Goal: Task Accomplishment & Management: Manage account settings

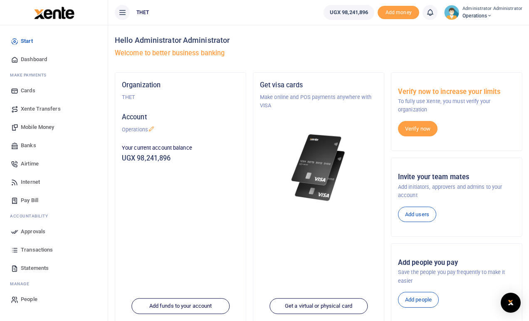
click at [35, 251] on span "Transactions" at bounding box center [37, 250] width 32 height 8
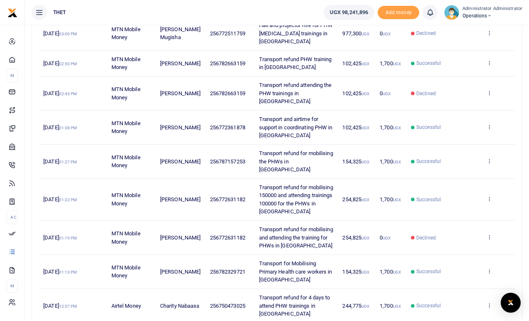
scroll to position [224, 0]
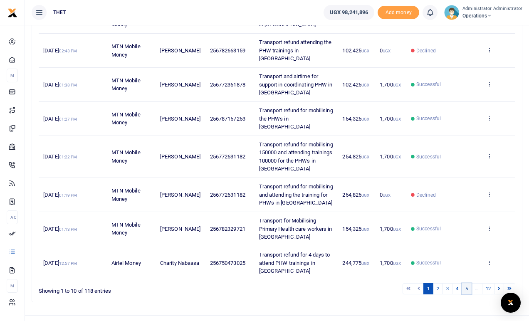
click at [465, 283] on link "5" at bounding box center [467, 288] width 10 height 11
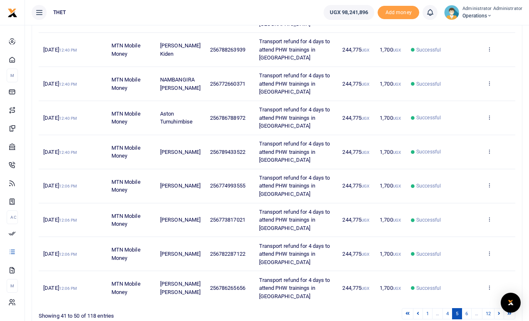
scroll to position [191, 0]
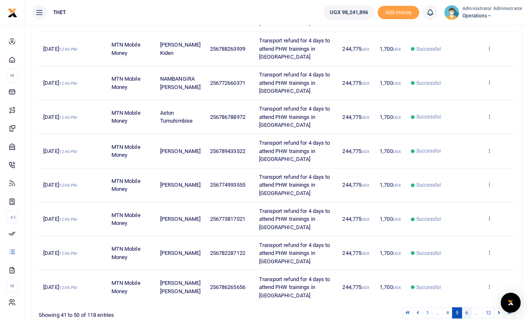
click at [467, 308] on link "6" at bounding box center [467, 313] width 10 height 11
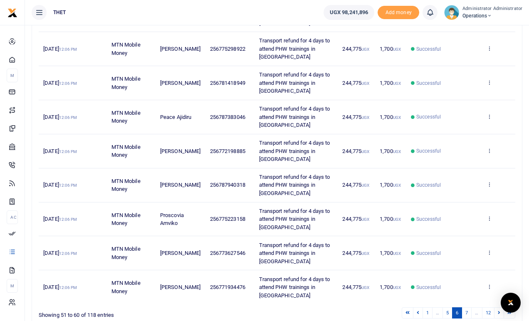
scroll to position [232, 0]
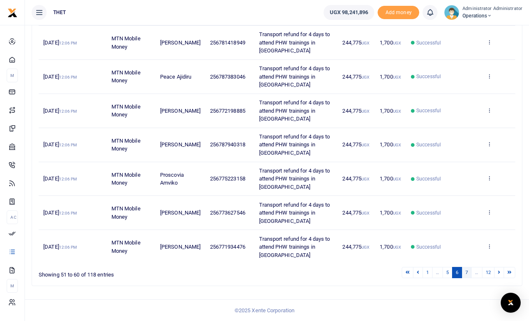
click at [465, 272] on link "7" at bounding box center [467, 272] width 10 height 11
click at [500, 272] on icon at bounding box center [499, 272] width 2 height 5
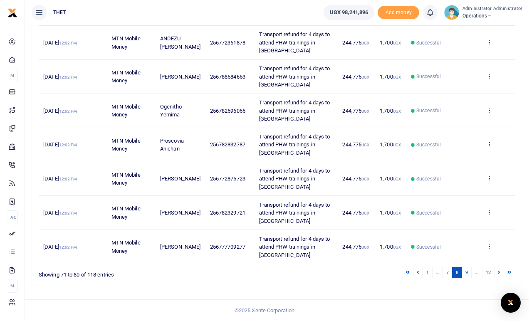
click at [500, 272] on icon at bounding box center [499, 272] width 2 height 5
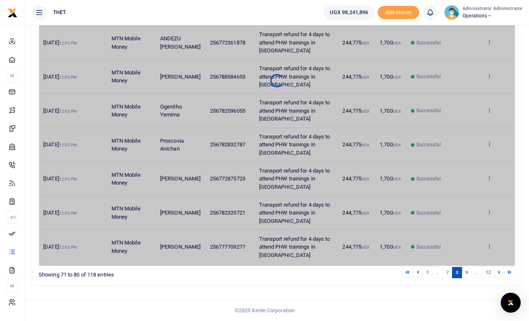
scroll to position [216, 0]
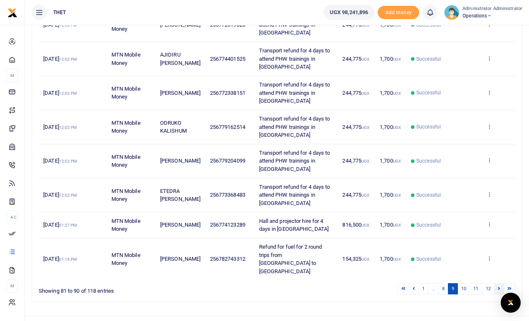
click at [501, 283] on link at bounding box center [499, 288] width 10 height 11
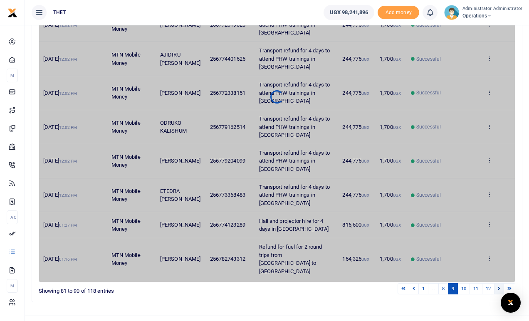
scroll to position [208, 0]
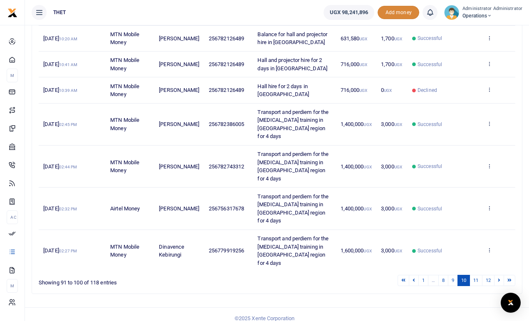
click at [401, 12] on span "Add money" at bounding box center [399, 13] width 42 height 14
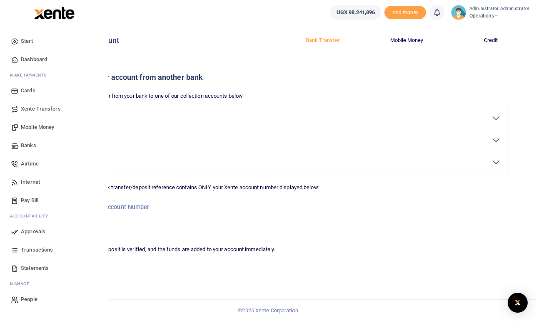
click at [36, 127] on span "Mobile Money" at bounding box center [37, 127] width 33 height 8
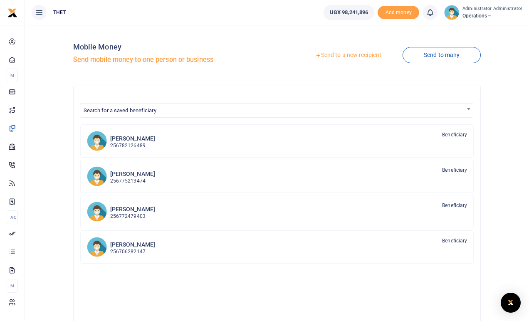
click at [340, 59] on link "Send to a new recipient" at bounding box center [348, 55] width 109 height 15
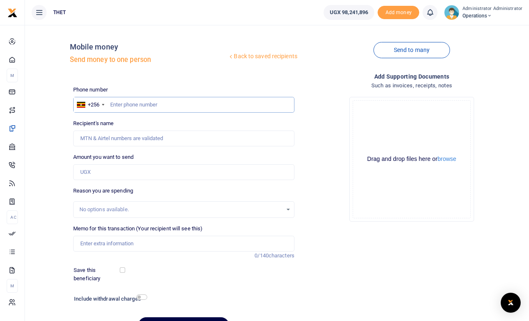
click at [132, 104] on input "text" at bounding box center [183, 105] width 221 height 16
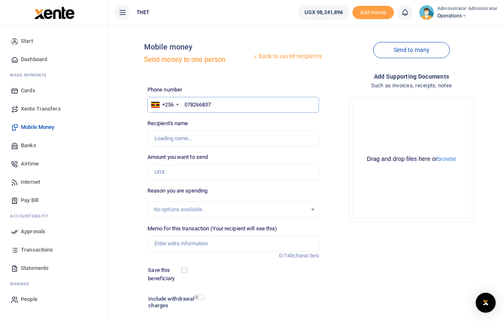
type input "0782668370"
type input "Amaga Benard"
type input "0782668370"
click at [169, 173] on input "Amount you want to send" at bounding box center [232, 172] width 171 height 16
click at [172, 171] on input "Amount you want to send" at bounding box center [232, 172] width 171 height 16
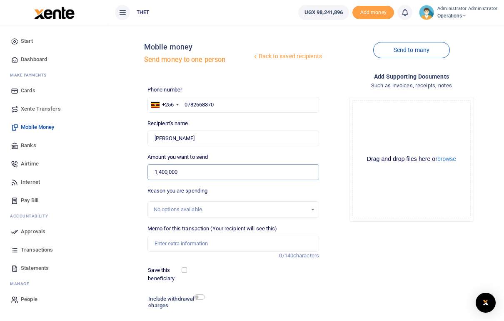
type input "1,400,000"
click at [327, 195] on div "Drop your files here Drag and drop files here or browse Powered by Uppy" at bounding box center [411, 159] width 171 height 138
click at [163, 244] on input "Memo for this transaction (Your recipient will see this)" at bounding box center [232, 244] width 171 height 16
click at [194, 244] on input "Transport refund for 4 days trai" at bounding box center [232, 244] width 171 height 16
click at [264, 245] on input "Transport refund and perdiem for 4 days trai" at bounding box center [232, 244] width 171 height 16
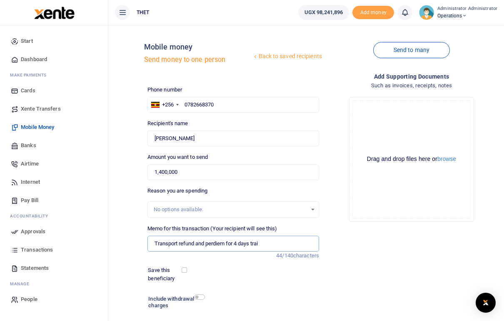
click at [215, 244] on input "Transport refund and perdiem for 4 days trai" at bounding box center [232, 244] width 171 height 16
click at [266, 243] on input "Transport refund and per diem for 4 days trai" at bounding box center [232, 244] width 171 height 16
click at [292, 246] on input "Transport refund and per diem for 4 days training in" at bounding box center [232, 244] width 171 height 16
type input "Transport refund and per diem for 4 days training in Koboko district"
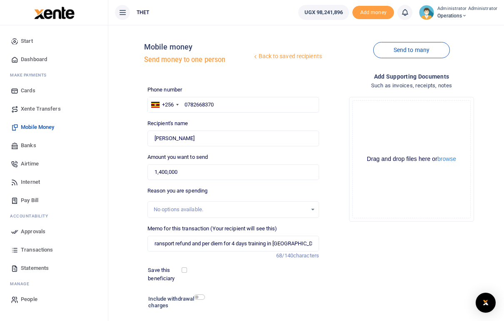
scroll to position [0, 0]
click at [367, 268] on div "Add supporting Documents Such as invoices, receipts, notes Drop your files here…" at bounding box center [411, 209] width 178 height 275
click at [201, 298] on input "checkbox" at bounding box center [199, 297] width 11 height 5
click at [198, 298] on input "checkbox" at bounding box center [199, 297] width 11 height 5
checkbox input "false"
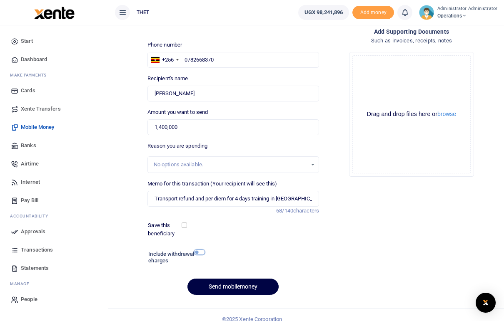
scroll to position [54, 0]
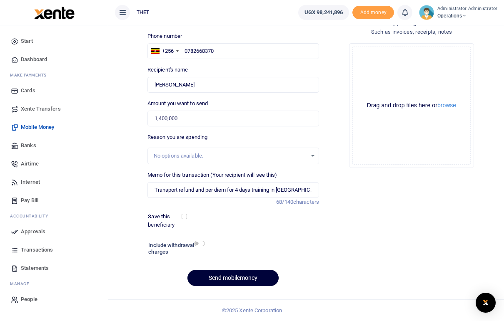
click at [225, 281] on button "Send mobilemoney" at bounding box center [232, 278] width 91 height 16
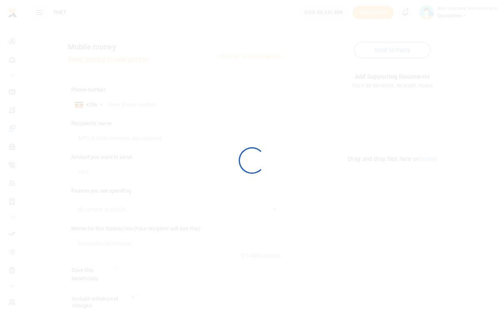
scroll to position [54, 0]
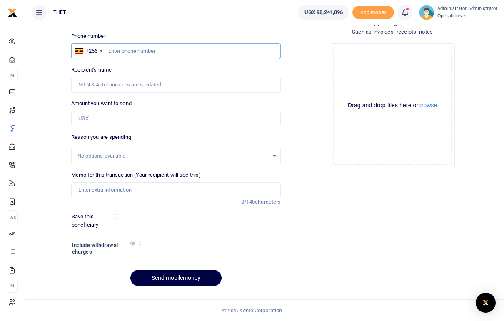
click at [134, 49] on input "text" at bounding box center [176, 51] width 210 height 16
type input "0772381910"
type input "[PERSON_NAME]"
type input "0772381910"
click at [98, 118] on input "Amount you want to send" at bounding box center [176, 119] width 210 height 16
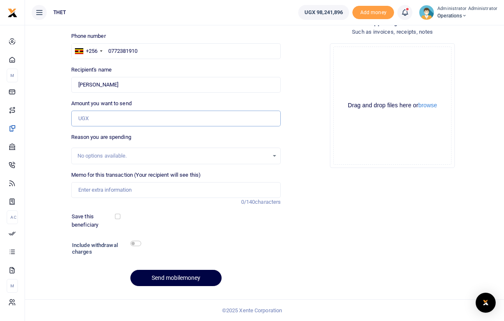
click at [95, 119] on input "Amount you want to send" at bounding box center [176, 119] width 210 height 16
type input "1,400,000"
click at [317, 188] on div "Add supporting Documents Such as invoices, receipts, notes Drop your files here…" at bounding box center [392, 155] width 216 height 275
click at [87, 193] on input "Memo for this transaction (Your recipient will see this)" at bounding box center [176, 190] width 210 height 16
click at [211, 191] on input "Transport refund and per diem for 4 days training in" at bounding box center [176, 190] width 210 height 16
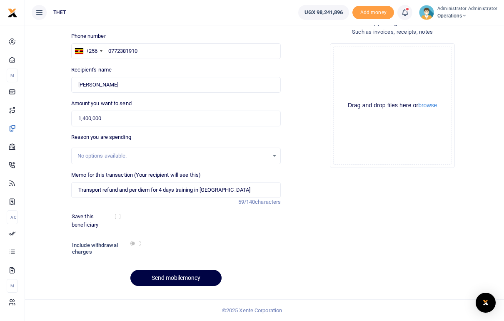
click at [229, 223] on div "Save this beneficiary" at bounding box center [170, 221] width 205 height 16
click at [234, 194] on input "Transport refund and per diem for 4 days training in Obongi" at bounding box center [176, 190] width 210 height 16
type input "Transport refund and per diem for 4 days training in Obongi District"
click at [233, 221] on div "Save this beneficiary" at bounding box center [170, 221] width 205 height 16
click at [188, 277] on button "Send mobilemoney" at bounding box center [175, 278] width 91 height 16
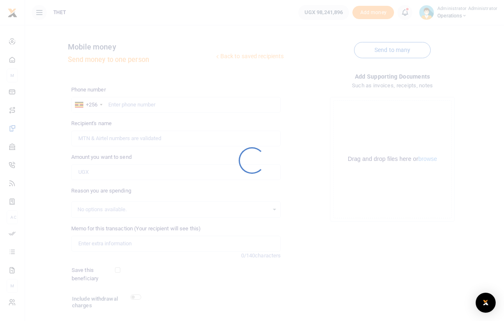
scroll to position [54, 0]
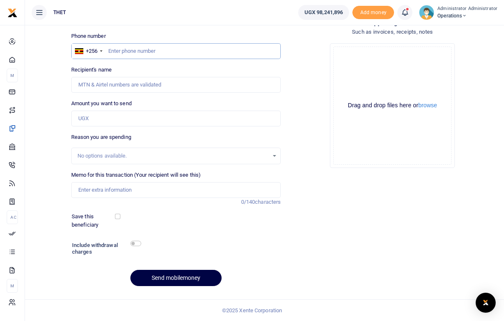
click at [132, 52] on input "text" at bounding box center [176, 51] width 210 height 16
type input "0775802961"
type input "[PERSON_NAME]"
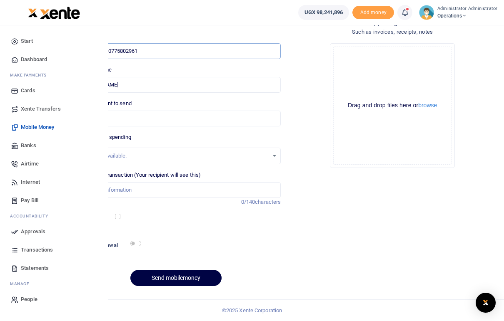
type input "0775802961"
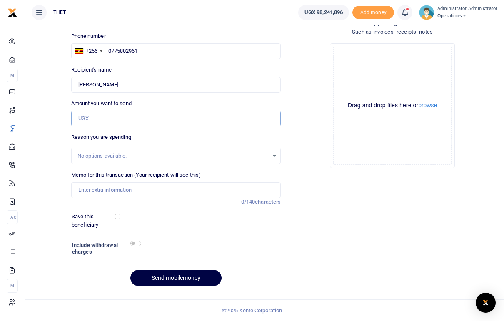
click at [108, 121] on input "Amount you want to send" at bounding box center [176, 119] width 210 height 16
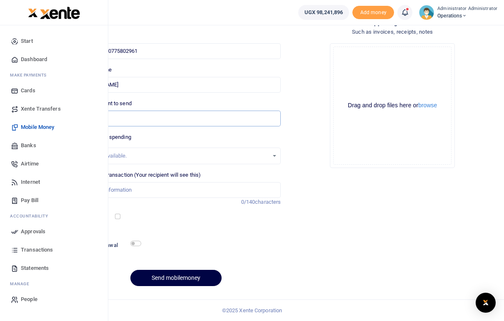
type input "1,160,000"
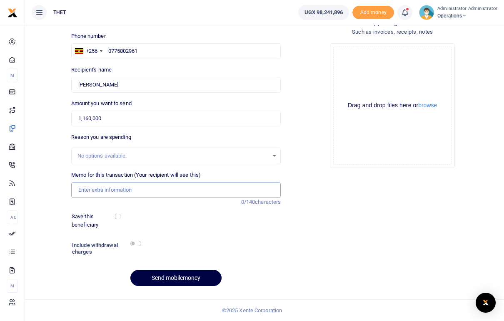
click at [90, 188] on input "Memo for this transaction (Your recipient will see this)" at bounding box center [176, 190] width 210 height 16
click at [108, 192] on input "Transport to" at bounding box center [176, 190] width 210 height 16
type input "Transport and per diem for 4 days training in [GEOGRAPHIC_DATA]"
click at [214, 216] on div "Save this beneficiary" at bounding box center [170, 221] width 205 height 16
click at [177, 278] on button "Send mobilemoney" at bounding box center [175, 278] width 91 height 16
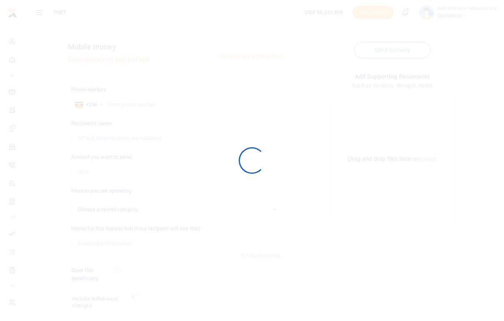
select select
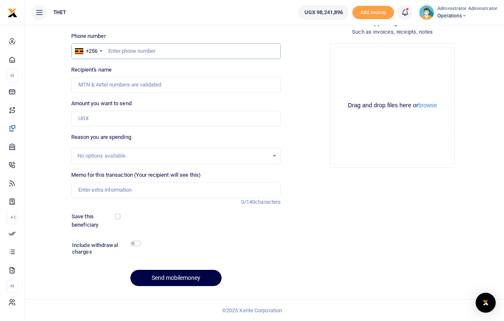
click at [121, 50] on input "text" at bounding box center [176, 51] width 210 height 16
type input "0774742335"
type input "[PERSON_NAME]"
type input "0774742335"
click at [94, 119] on input "Amount you want to send" at bounding box center [176, 119] width 210 height 16
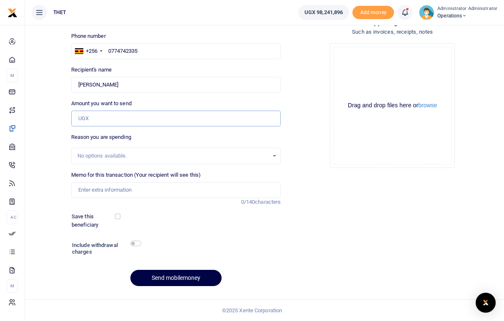
click at [88, 119] on input "Amount you want to send" at bounding box center [176, 119] width 210 height 16
type input "1,160,000"
click at [97, 189] on input "Memo for this transaction (Your recipient will see this)" at bounding box center [176, 190] width 210 height 16
click at [209, 188] on input "Transport refund and per diem for 4 days training in" at bounding box center [176, 190] width 210 height 16
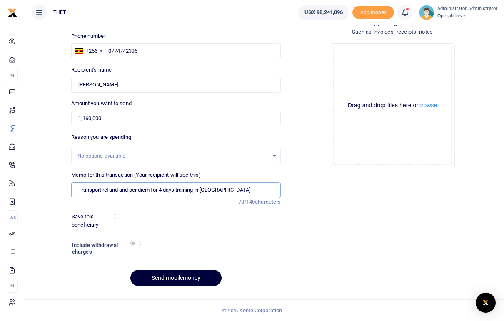
type input "Transport refund and per diem for 4 days training in Ntungamo district"
click at [186, 277] on button "Send mobilemoney" at bounding box center [175, 278] width 91 height 16
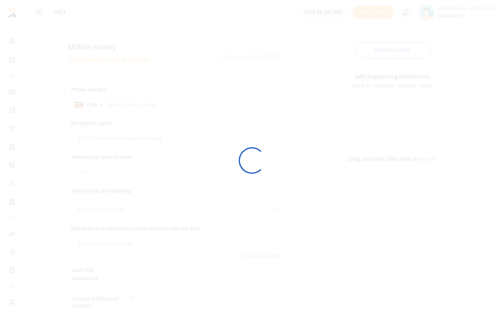
scroll to position [54, 0]
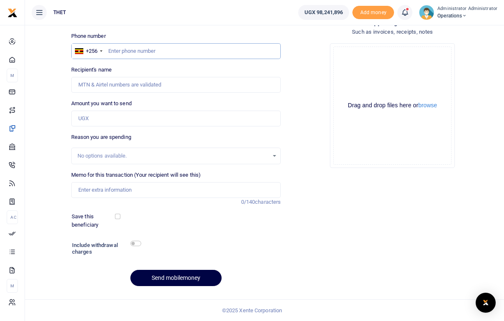
click at [135, 55] on input "text" at bounding box center [176, 51] width 210 height 16
type input "0777235344"
type input "Gilbert Rukundo"
type input "0777235344"
click at [102, 115] on input "Amount you want to send" at bounding box center [176, 119] width 210 height 16
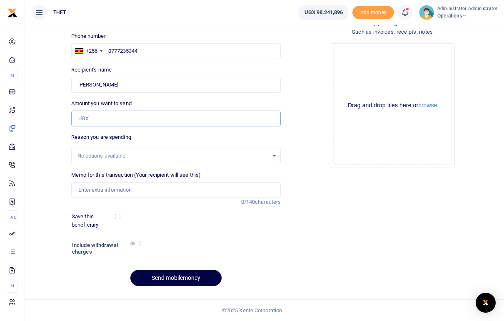
click at [90, 119] on input "Amount you want to send" at bounding box center [176, 119] width 210 height 16
type input "1,160,000"
click at [222, 134] on div "Reason you are spending No options available." at bounding box center [176, 148] width 210 height 31
click at [95, 187] on input "Memo for this transaction (Your recipient will see this)" at bounding box center [176, 190] width 210 height 16
click at [138, 191] on input "Transport refund and perdiem" at bounding box center [176, 190] width 210 height 16
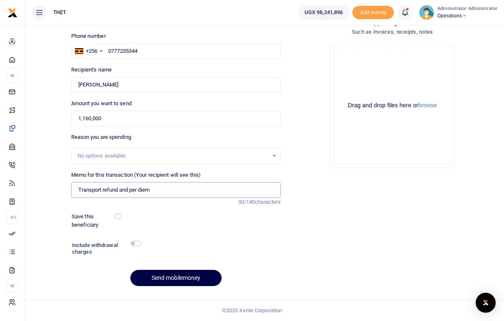
click at [161, 189] on input "Transport refund and per diem" at bounding box center [176, 190] width 210 height 16
click at [214, 190] on input "Transport refund and per diem for 4 days training in" at bounding box center [176, 190] width 210 height 16
type input "Transport refund and per diem for 4 days training in Rwampara district"
click at [227, 217] on div "Save this beneficiary" at bounding box center [170, 221] width 205 height 16
click at [176, 278] on button "Send mobilemoney" at bounding box center [175, 278] width 91 height 16
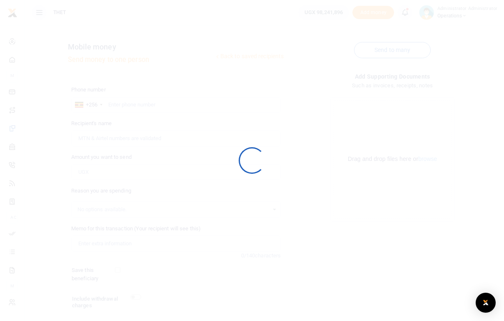
scroll to position [54, 0]
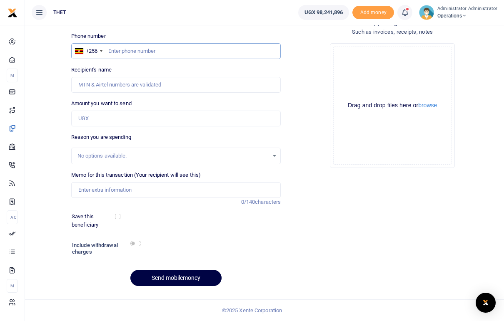
click at [125, 52] on input "text" at bounding box center [176, 51] width 210 height 16
click at [120, 50] on input "text" at bounding box center [176, 51] width 210 height 16
type input "0772568290"
type input "Tonny Okecha"
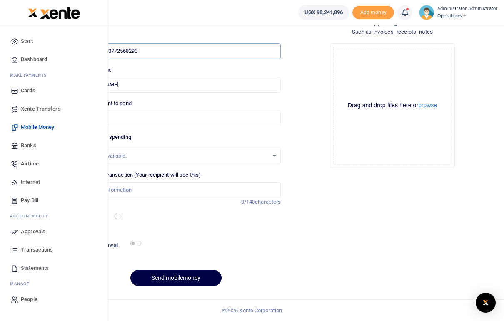
type input "0772568290"
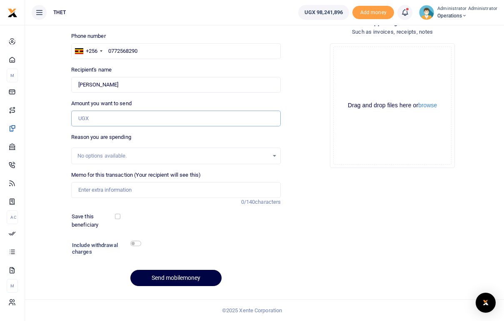
click at [89, 120] on input "Amount you want to send" at bounding box center [176, 119] width 210 height 16
type input "1,600,000"
click at [257, 137] on div "Reason you are spending No options available." at bounding box center [176, 148] width 210 height 31
click at [90, 193] on input "Memo for this transaction (Your recipient will see this)" at bounding box center [176, 190] width 210 height 16
click at [199, 188] on input "Transport and per diem for 4 days training in" at bounding box center [176, 190] width 210 height 16
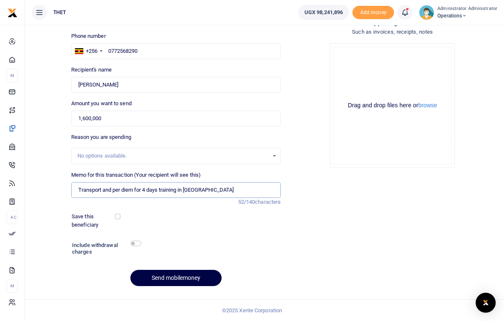
type input "Transport and per diem for 4 days training in Koboko"
click at [195, 228] on div "Save this beneficiary" at bounding box center [170, 221] width 205 height 16
click at [171, 280] on button "Send mobilemoney" at bounding box center [175, 278] width 91 height 16
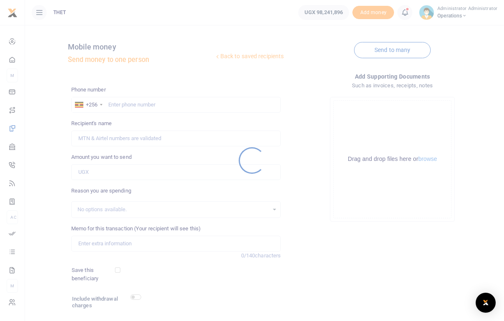
scroll to position [54, 0]
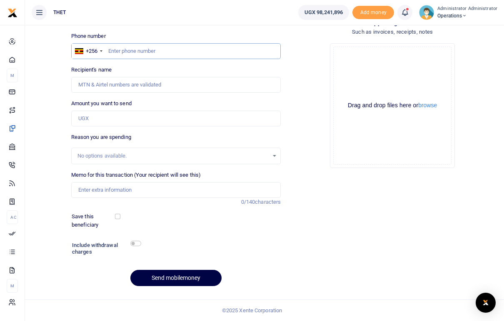
click at [131, 50] on input "text" at bounding box center [176, 51] width 210 height 16
type input "0782541793"
type input "Ruth Akujo"
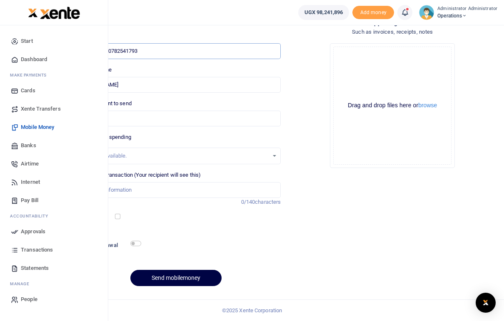
type input "0782541793"
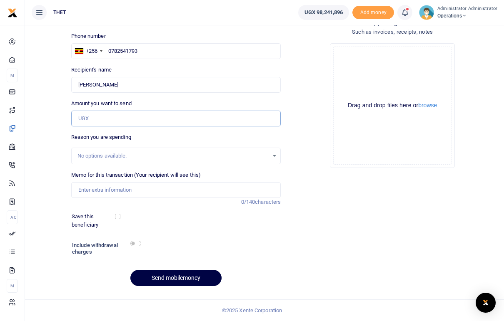
click at [87, 114] on input "Amount you want to send" at bounding box center [176, 119] width 210 height 16
type input "1,160,000"
click at [50, 132] on div "Back to saved recipients Mobile money Send money to one person Send to many Pho…" at bounding box center [264, 135] width 472 height 315
click at [95, 187] on input "Memo for this transaction (Your recipient will see this)" at bounding box center [176, 190] width 210 height 16
click at [218, 190] on input "Transport refund and per diem for 4 days training in" at bounding box center [176, 190] width 210 height 16
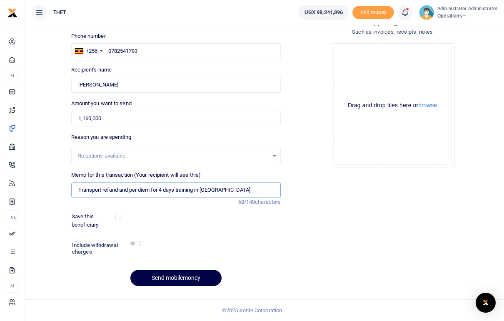
type input "Transport refund and per diem for 4 days training in Obongi district"
click at [250, 237] on div "Phone number +256 Uganda +256 0782541793 Phone is required. Recipient's name Fo…" at bounding box center [176, 162] width 216 height 261
click at [183, 280] on button "Send mobilemoney" at bounding box center [175, 278] width 91 height 16
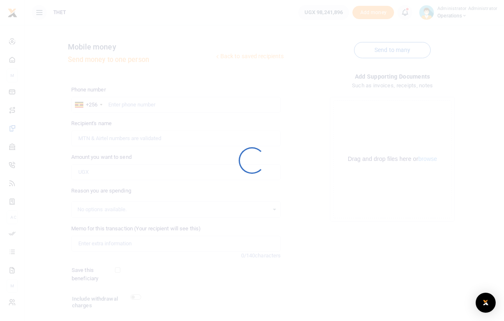
scroll to position [54, 0]
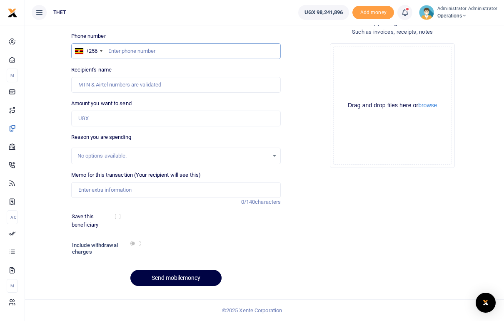
click at [110, 50] on input "text" at bounding box center [176, 51] width 210 height 16
type input "0773312006"
type input "Nakamoga [PERSON_NAME]"
type input "0773312006"
click at [99, 118] on input "Amount you want to send" at bounding box center [176, 119] width 210 height 16
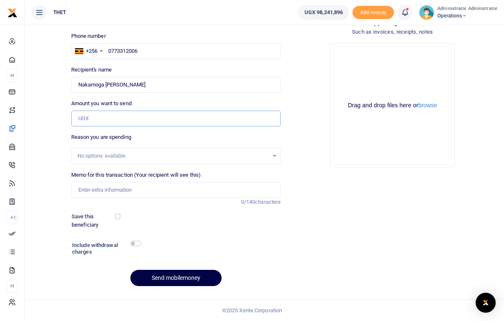
click at [92, 117] on input "Amount you want to send" at bounding box center [176, 119] width 210 height 16
type input "1,600,000"
click at [292, 136] on div "Drop your files here Drag and drop files here or browse Powered by Uppy" at bounding box center [392, 106] width 210 height 138
click at [97, 191] on input "Memo for this transaction (Your recipient will see this)" at bounding box center [176, 190] width 210 height 16
click at [213, 189] on input "Transport refund and per diem for 4 days training in" at bounding box center [176, 190] width 210 height 16
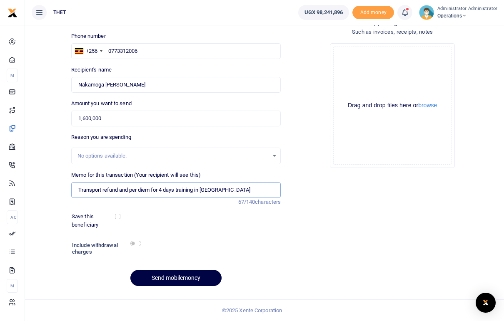
type input "Transport refund and per diem for 4 days training in [GEOGRAPHIC_DATA]"
click at [235, 224] on div "Save this beneficiary" at bounding box center [170, 221] width 205 height 16
click at [184, 278] on button "Send mobilemoney" at bounding box center [175, 278] width 91 height 16
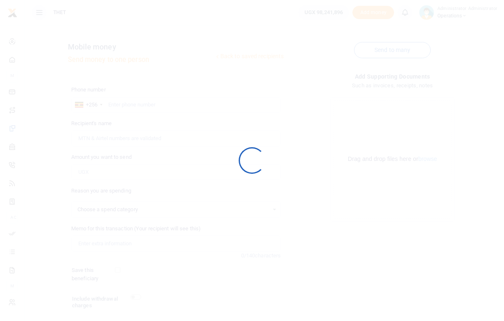
scroll to position [54, 0]
select select
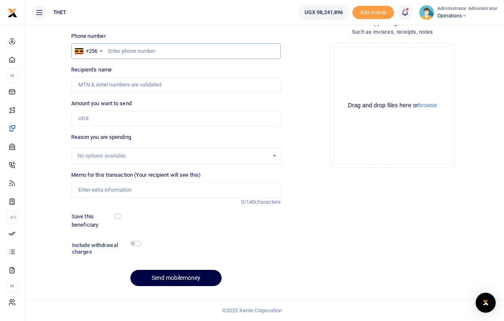
click at [120, 50] on input "text" at bounding box center [176, 51] width 210 height 16
type input "0777393913"
type input "Valeria Nabbosa"
type input "0777393913"
click at [97, 119] on input "Amount you want to send" at bounding box center [176, 119] width 210 height 16
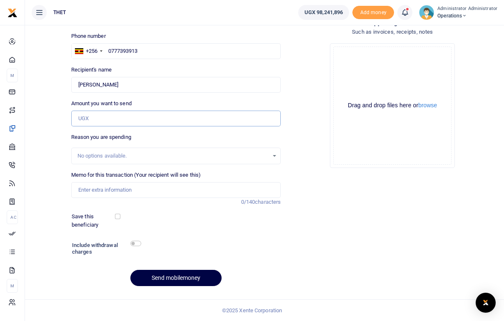
click at [86, 117] on input "Amount you want to send" at bounding box center [176, 119] width 210 height 16
click at [53, 167] on div "Back to saved recipients Mobile money Send money to one person Send to many Pho…" at bounding box center [264, 135] width 472 height 315
click at [101, 191] on input "Memo for this transaction (Your recipient will see this)" at bounding box center [176, 190] width 210 height 16
click at [85, 117] on input "1,400,000" at bounding box center [176, 119] width 210 height 16
type input "1"
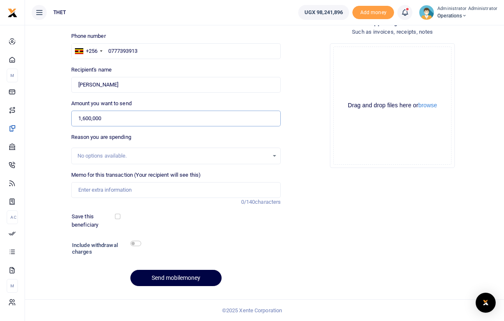
type input "1,600,000"
click at [52, 146] on div "Back to saved recipients Mobile money Send money to one person Send to many Pho…" at bounding box center [264, 135] width 472 height 315
click at [96, 186] on input "Memo for this transaction (Your recipient will see this)" at bounding box center [176, 190] width 210 height 16
click at [224, 192] on input "Transport refund and per diem for 4 days training in" at bounding box center [176, 190] width 210 height 16
type input "Transport refund and per diem for 4 days training in Mbarara City"
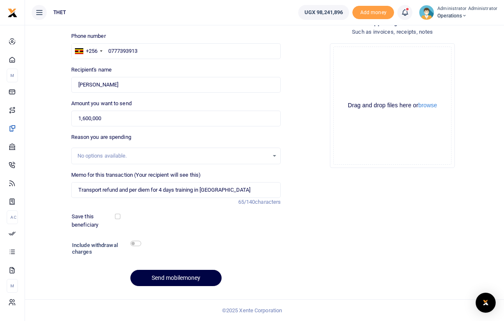
click at [209, 244] on div at bounding box center [203, 250] width 126 height 20
click at [185, 277] on button "Send mobilemoney" at bounding box center [175, 278] width 91 height 16
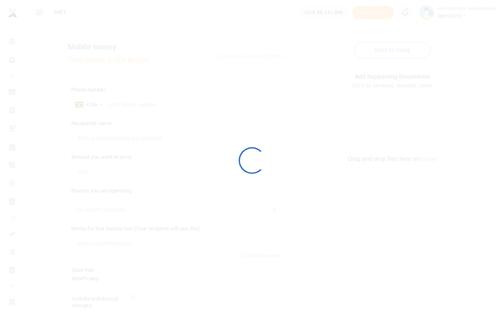
scroll to position [54, 0]
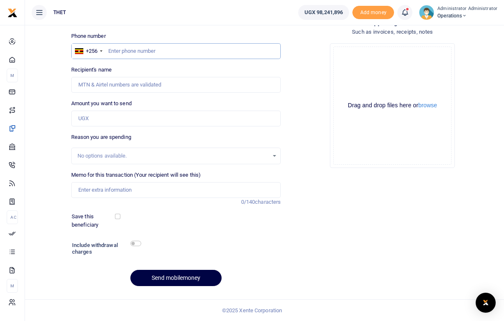
click at [112, 51] on input "text" at bounding box center [176, 51] width 210 height 16
type input "0752846391"
type input "Alfred Jatho"
type input "0752846391"
click at [99, 118] on input "Amount you want to send" at bounding box center [176, 119] width 210 height 16
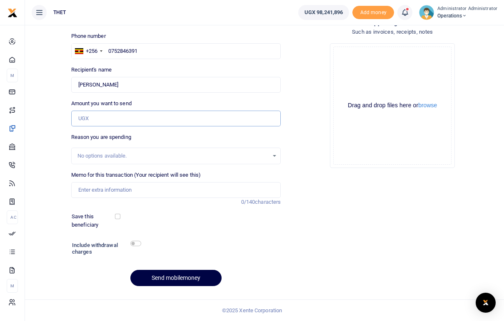
click at [92, 119] on input "Amount you want to send" at bounding box center [176, 119] width 210 height 16
type input "1,750,000"
click at [123, 190] on input "Memo for this transaction (Your recipient will see this)" at bounding box center [176, 190] width 210 height 16
click at [219, 192] on input "Transport refund and per deim for 4 days training in" at bounding box center [176, 190] width 210 height 16
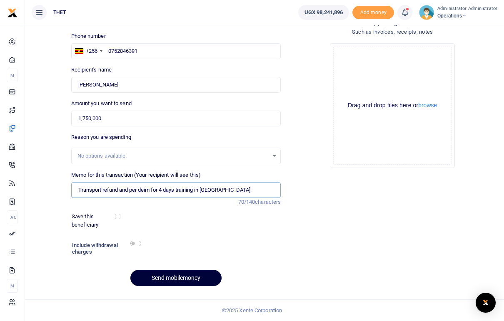
type input "Transport refund and per deim for 4 days training in Rwampara district"
click at [162, 278] on button "Send mobilemoney" at bounding box center [175, 278] width 91 height 16
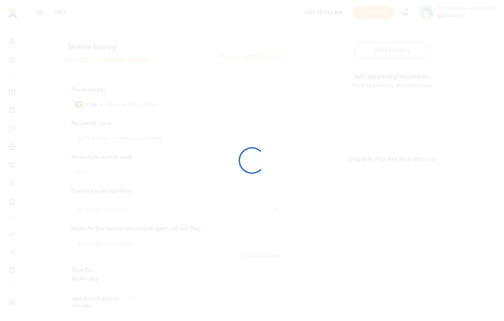
scroll to position [54, 0]
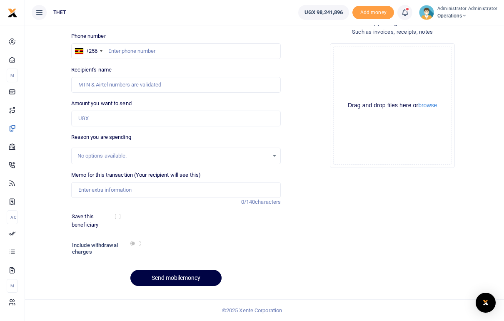
click at [408, 13] on icon at bounding box center [404, 12] width 8 height 9
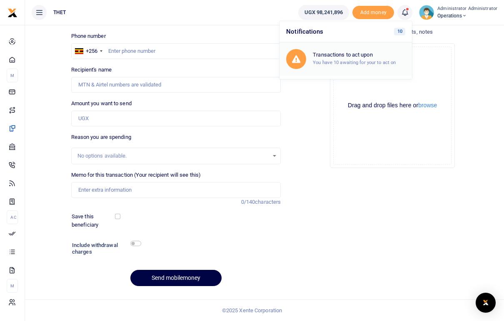
click at [353, 59] on div "Transactions to act upon You have 10 awaiting for your to act on" at bounding box center [359, 59] width 92 height 15
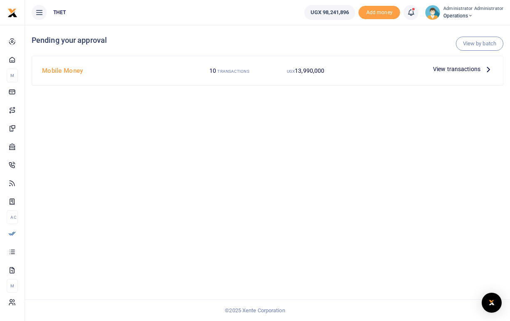
click at [488, 65] on icon at bounding box center [488, 69] width 9 height 9
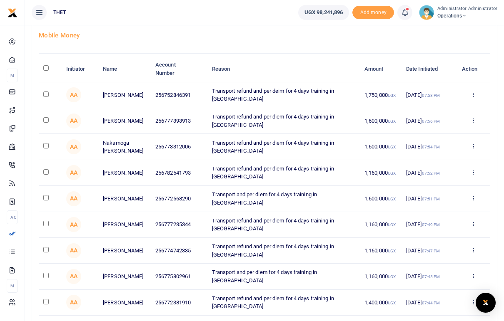
scroll to position [55, 0]
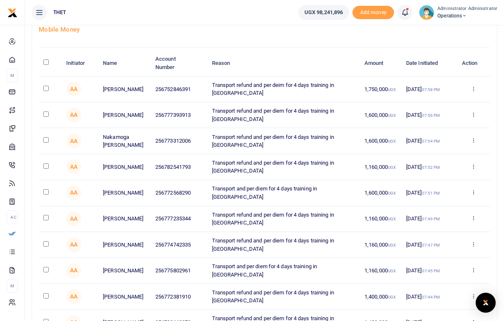
click at [47, 89] on input "checkbox" at bounding box center [45, 88] width 5 height 5
checkbox input "true"
click at [47, 114] on input "checkbox" at bounding box center [45, 114] width 5 height 5
checkbox input "true"
click at [45, 140] on input "checkbox" at bounding box center [45, 139] width 5 height 5
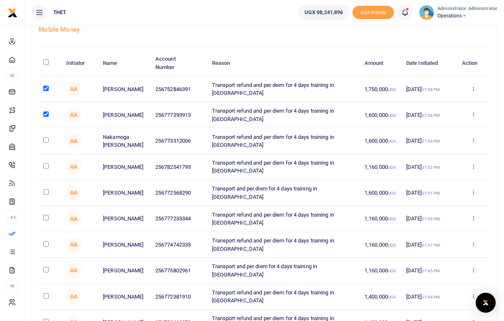
checkbox input "true"
click at [45, 167] on input "checkbox" at bounding box center [45, 166] width 5 height 5
checkbox input "true"
click at [45, 191] on input "checkbox" at bounding box center [45, 191] width 5 height 5
checkbox input "true"
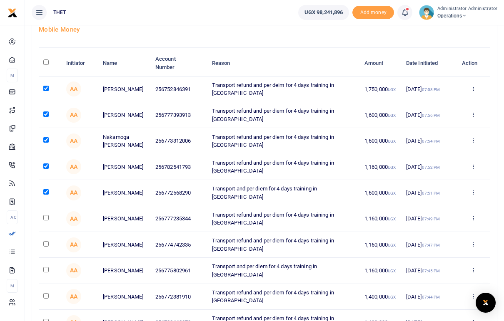
click at [46, 218] on input "checkbox" at bounding box center [45, 217] width 5 height 5
checkbox input "true"
click at [46, 245] on input "checkbox" at bounding box center [45, 243] width 5 height 5
checkbox input "true"
click at [45, 270] on input "checkbox" at bounding box center [45, 269] width 5 height 5
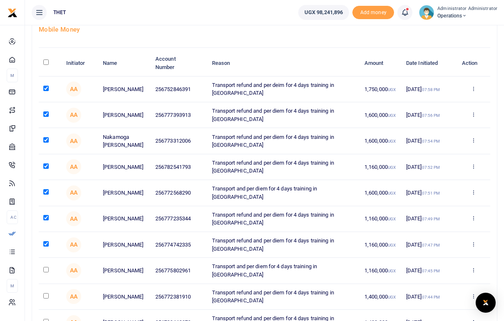
checkbox input "true"
click at [45, 296] on input "checkbox" at bounding box center [45, 295] width 5 height 5
checkbox input "true"
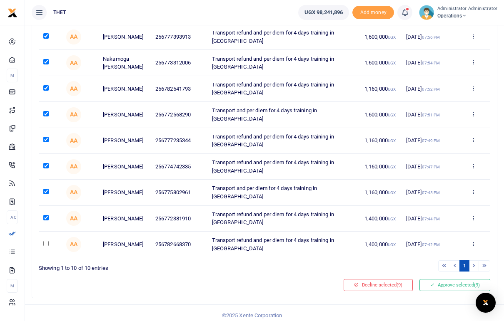
scroll to position [135, 0]
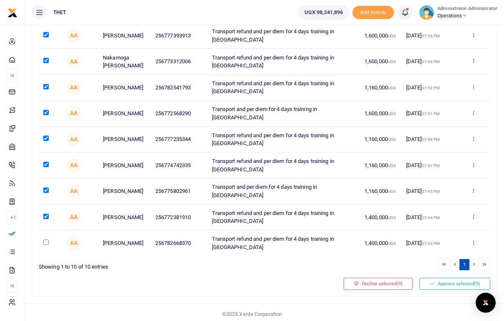
click at [45, 242] on input "checkbox" at bounding box center [45, 242] width 5 height 5
checkbox input "true"
click at [443, 281] on button "Approve selected (10)" at bounding box center [453, 284] width 73 height 12
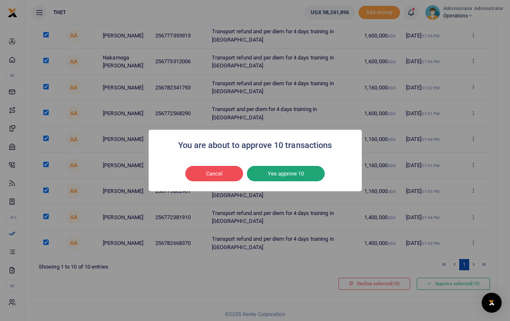
click at [274, 176] on button "Yes approve 10" at bounding box center [286, 174] width 78 height 16
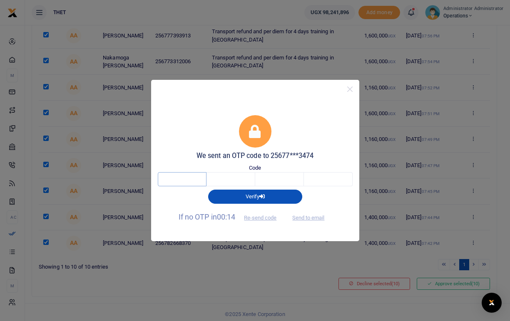
click at [189, 181] on input "text" at bounding box center [182, 179] width 49 height 14
type input "2"
type input "7"
type input "0"
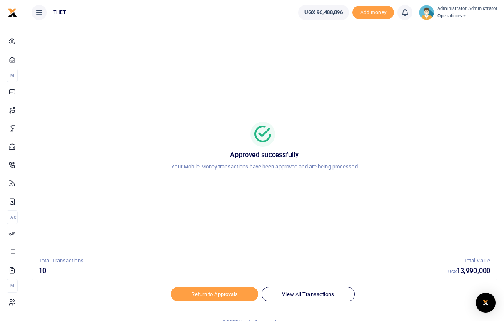
click at [430, 14] on img at bounding box center [426, 12] width 15 height 15
click at [452, 59] on link "Logout" at bounding box center [462, 61] width 66 height 12
